Goal: Transaction & Acquisition: Purchase product/service

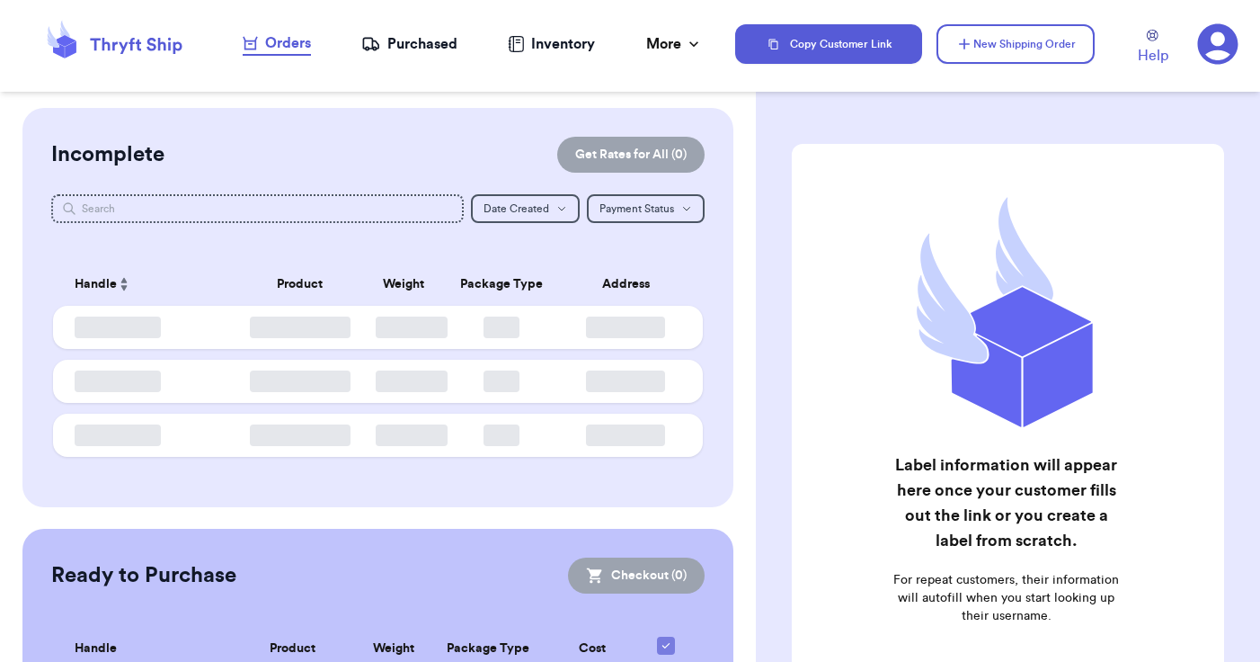
checkbox input "false"
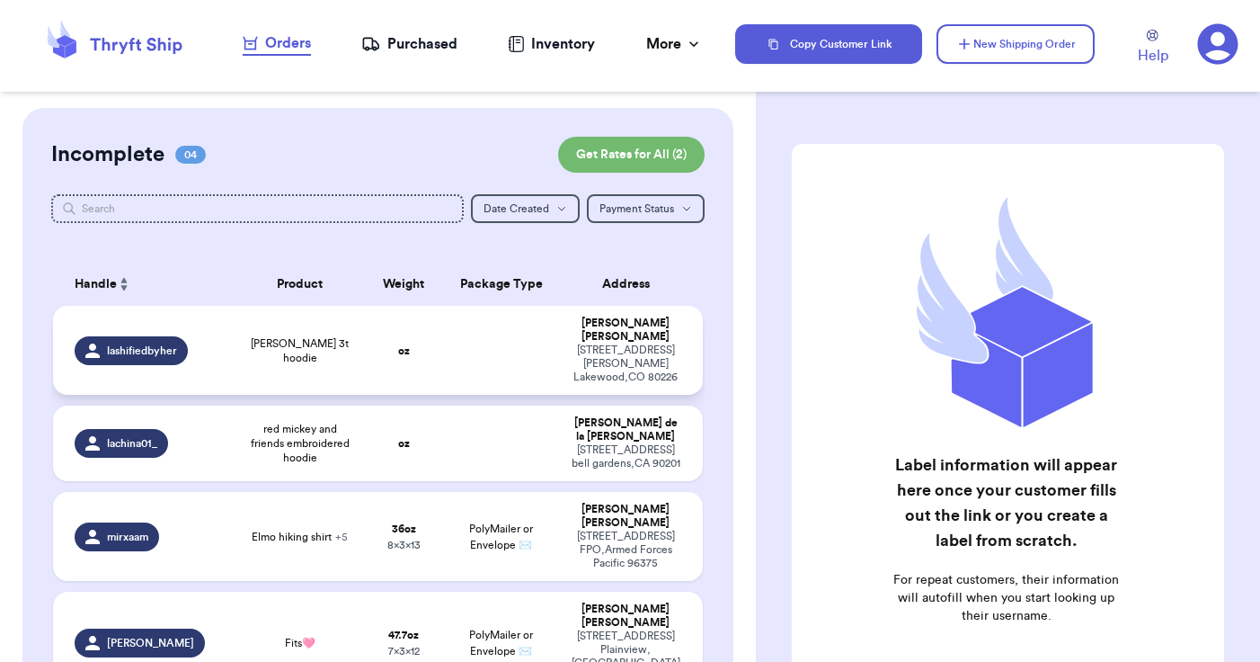
click at [443, 395] on td at bounding box center [501, 350] width 117 height 89
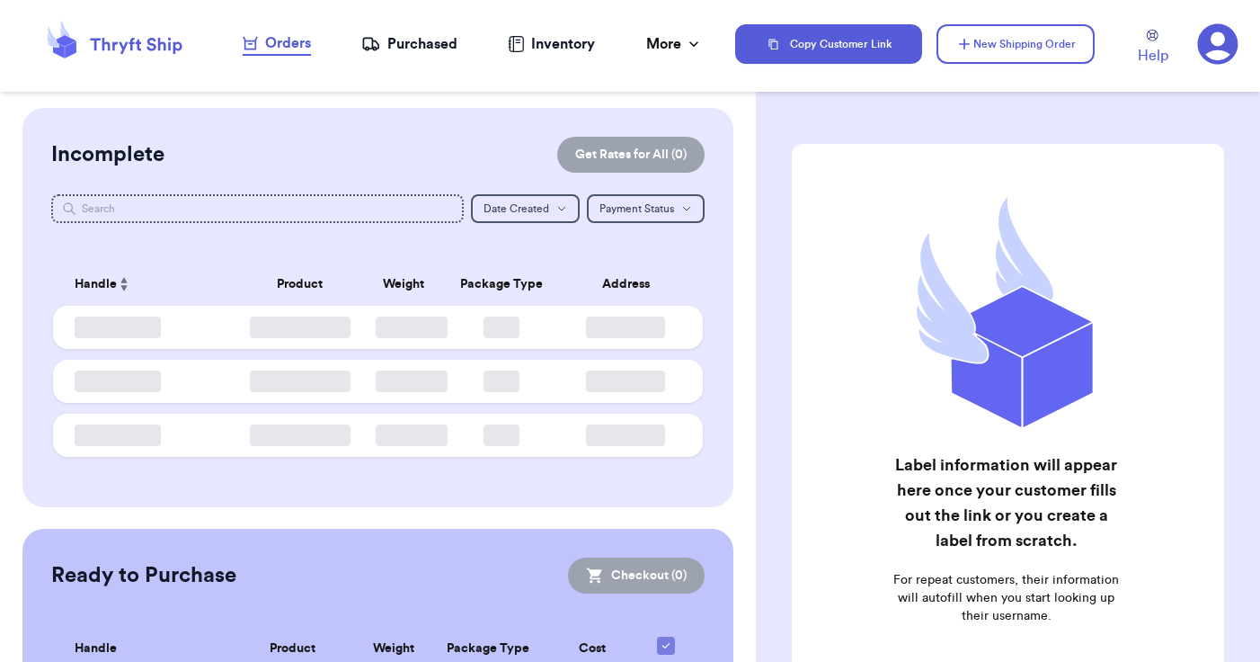
checkbox input "false"
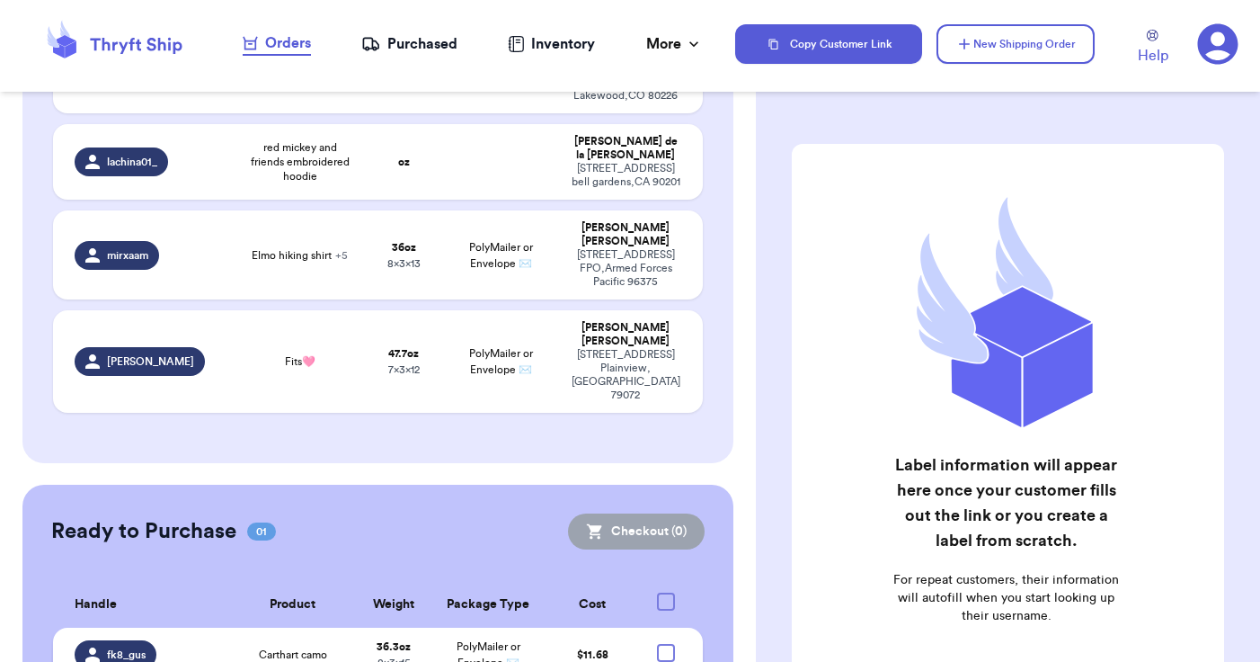
scroll to position [280, 0]
click at [657, 644] on div at bounding box center [666, 653] width 18 height 18
click at [665, 644] on input "checkbox" at bounding box center [665, 644] width 1 height 1
checkbox input "true"
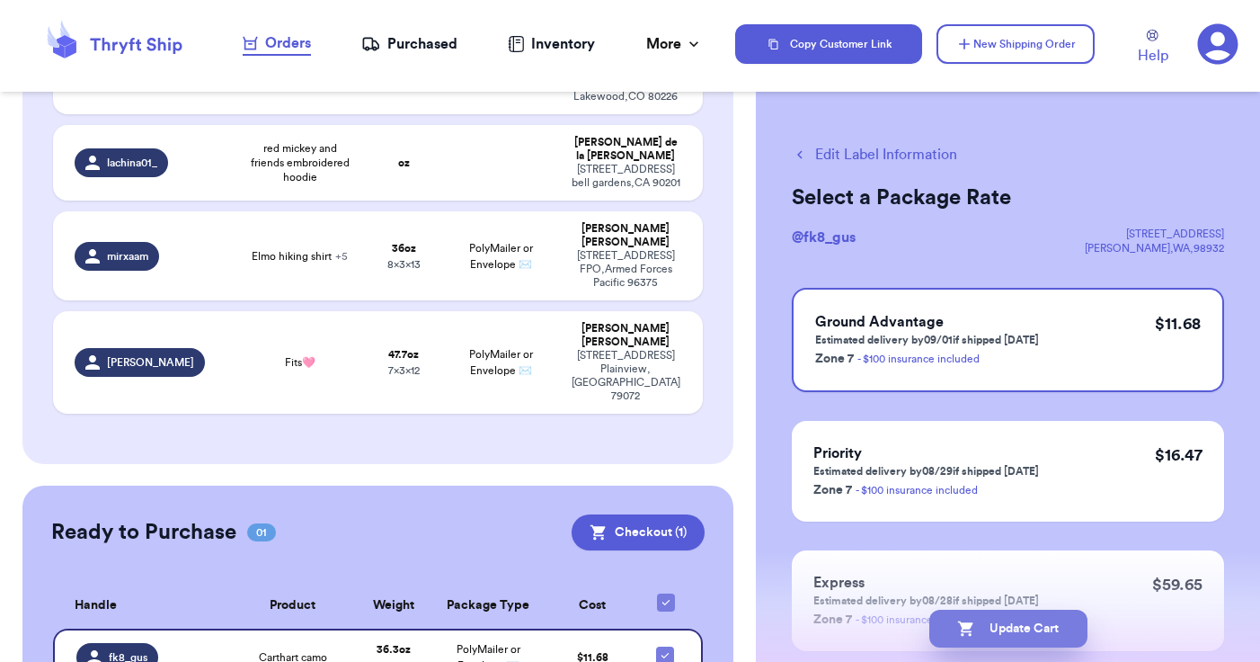
click at [1021, 635] on button "Update Cart" at bounding box center [1008, 628] width 158 height 38
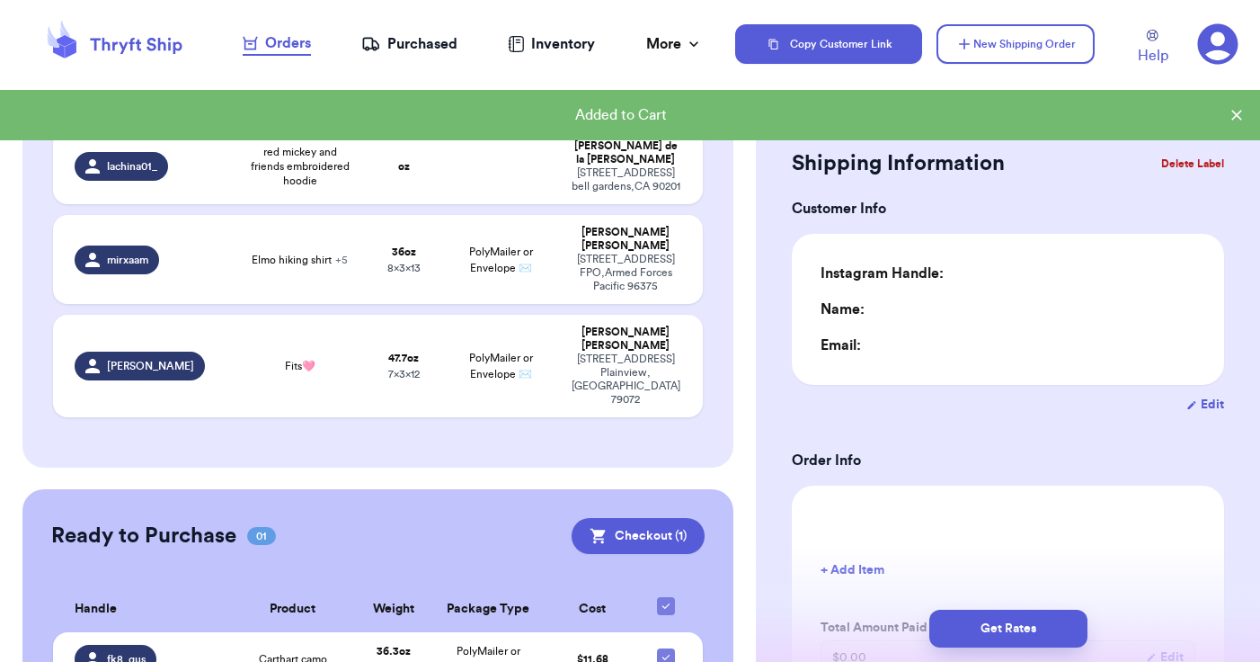
type input "0"
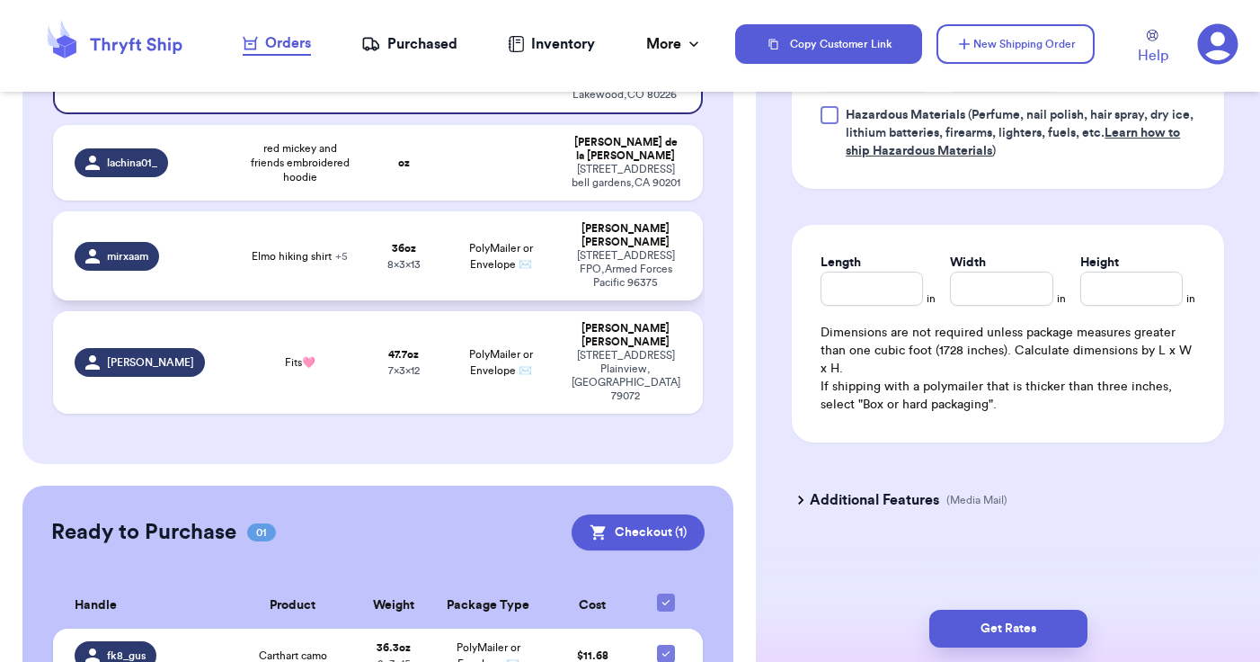
scroll to position [996, 0]
click at [602, 514] on button "Checkout ( 1 )" at bounding box center [638, 532] width 133 height 36
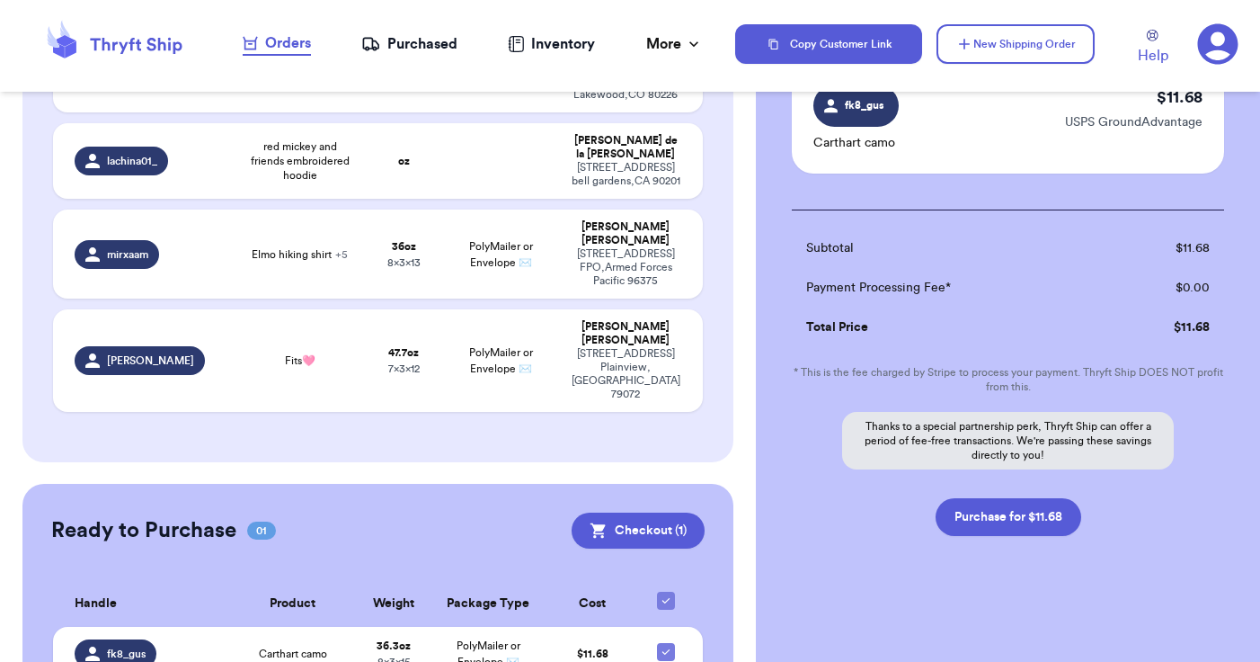
scroll to position [280, 0]
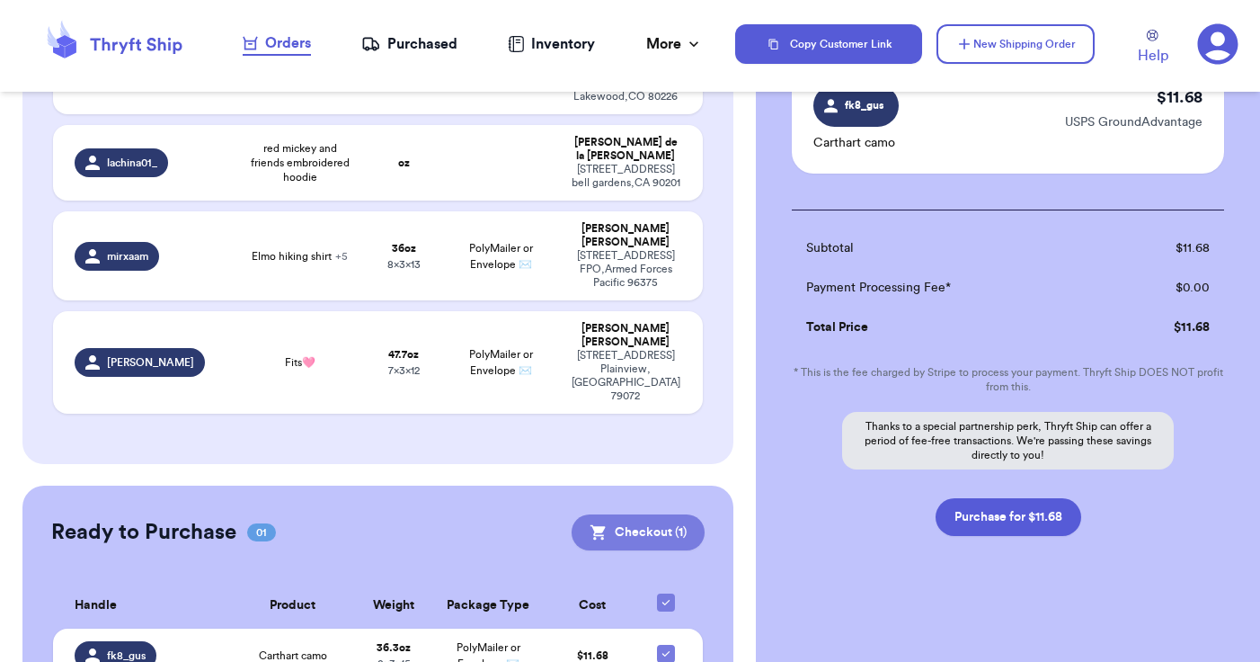
click at [657, 514] on button "Checkout ( 1 )" at bounding box center [638, 532] width 133 height 36
click at [633, 514] on button "Checkout ( 1 )" at bounding box center [638, 532] width 133 height 36
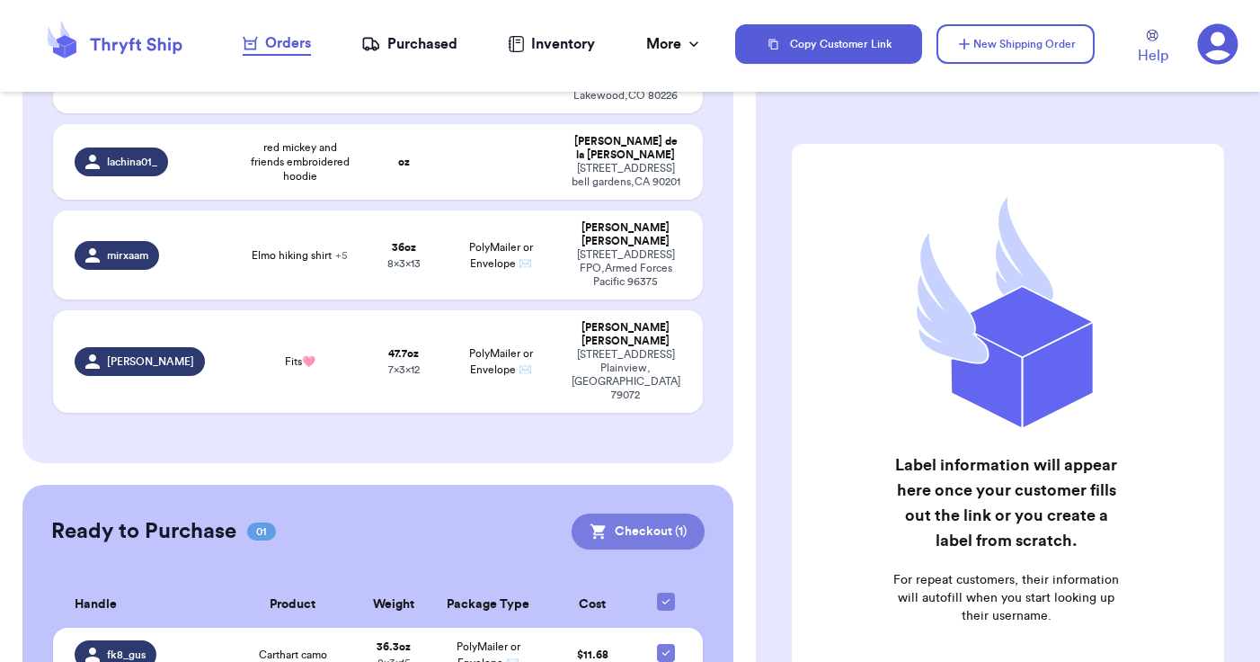
scroll to position [280, 0]
click at [626, 514] on button "Checkout ( 1 )" at bounding box center [638, 532] width 133 height 36
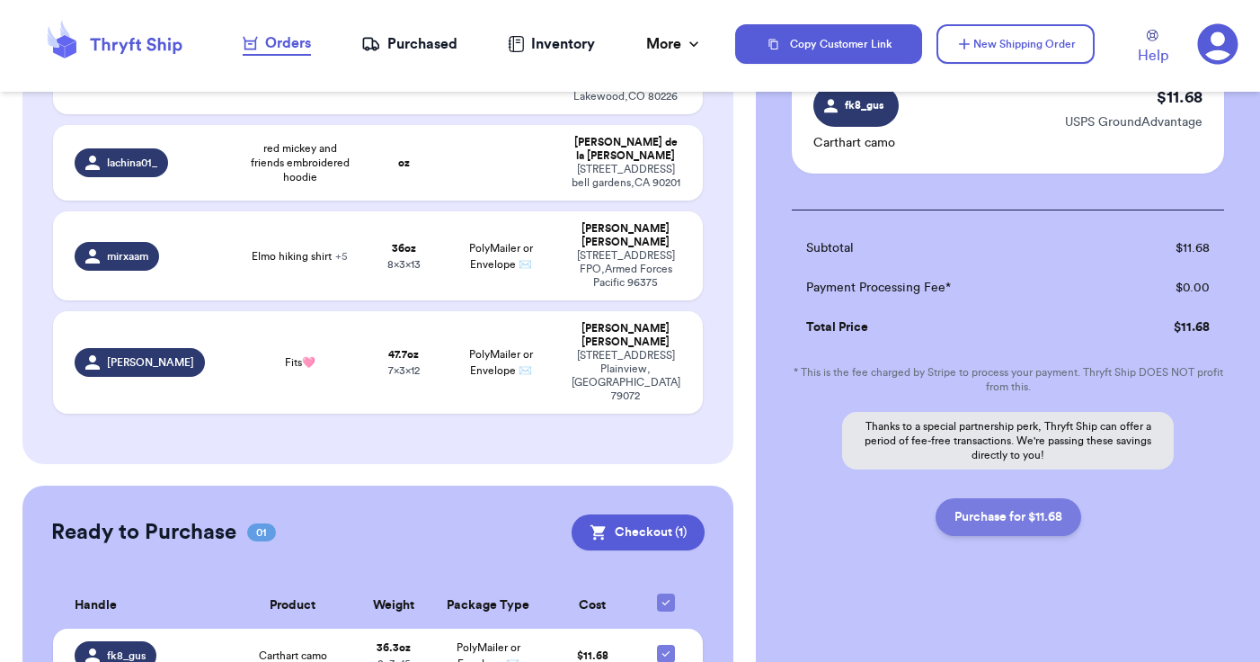
scroll to position [160, 0]
click at [956, 525] on button "Purchase for $11.68" at bounding box center [1009, 517] width 146 height 38
checkbox input "false"
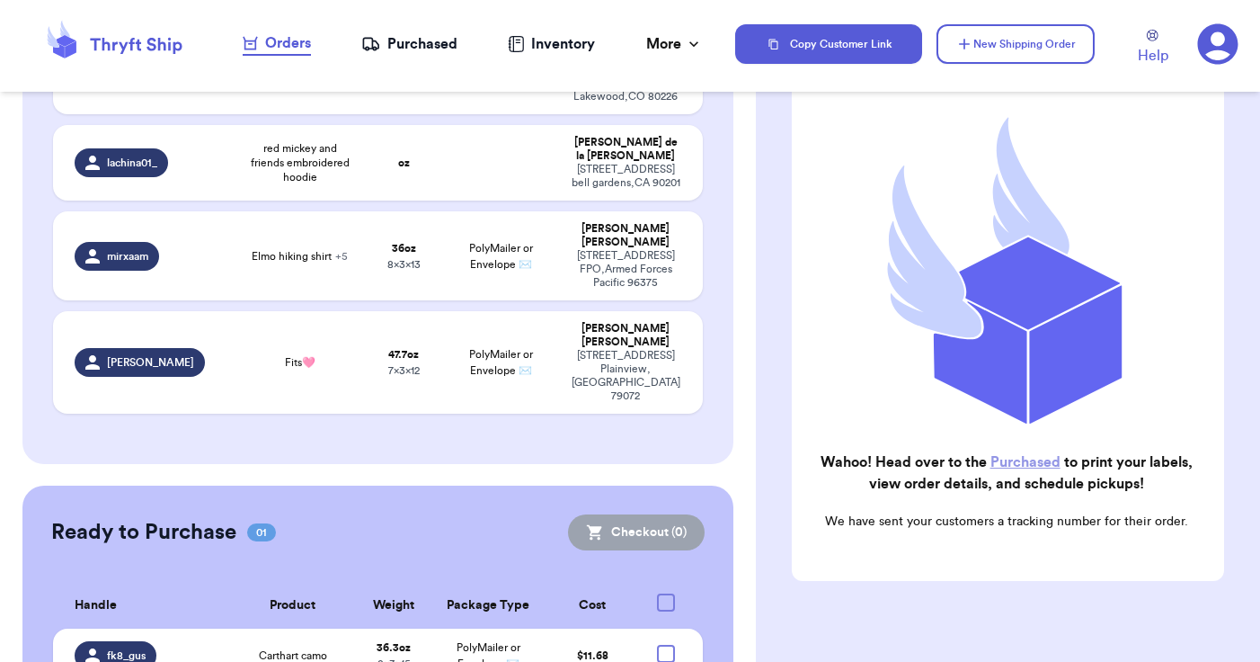
checkbox input "true"
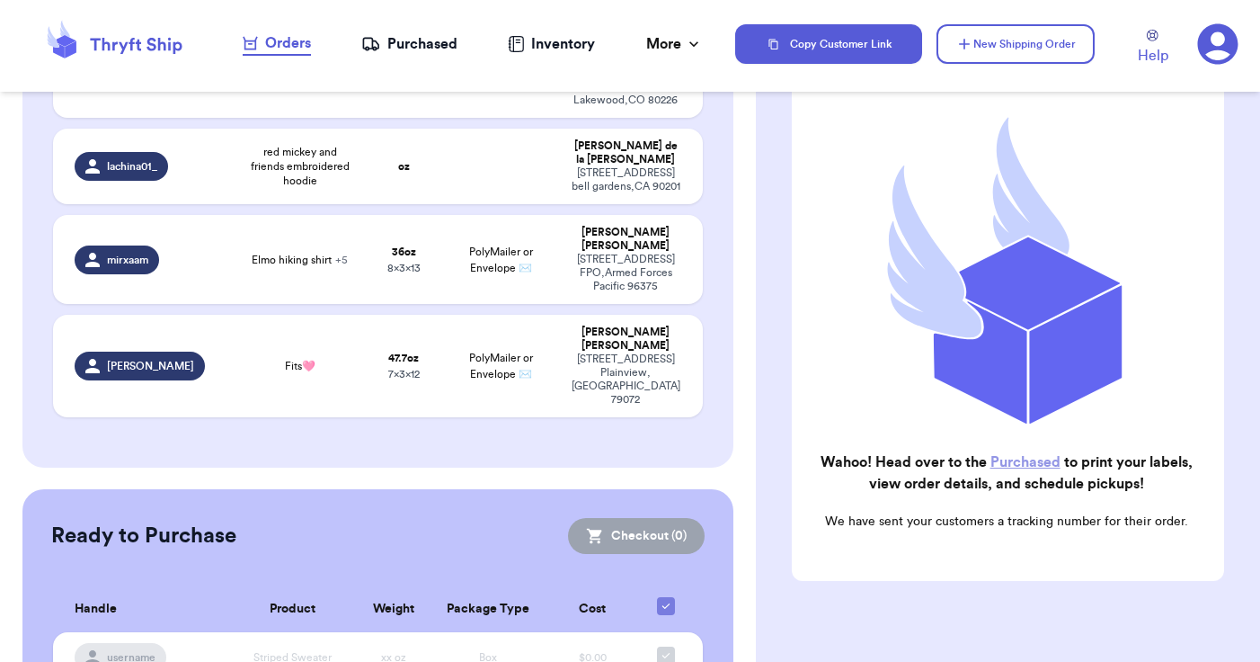
click at [408, 49] on div "Purchased" at bounding box center [409, 44] width 96 height 22
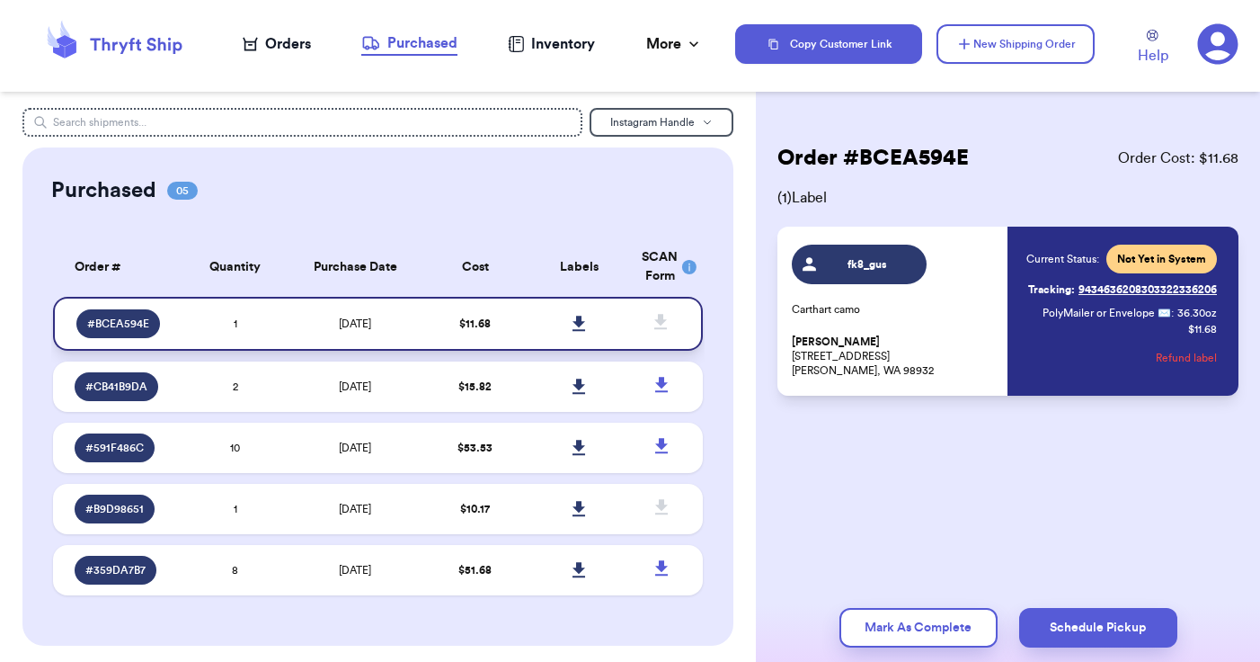
click at [573, 331] on icon at bounding box center [579, 322] width 13 height 15
